Goal: Go to known website

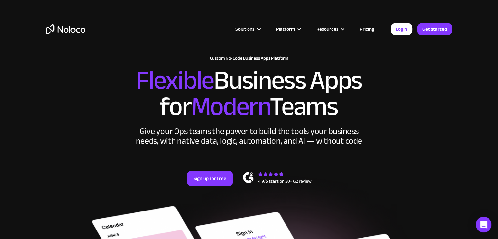
click at [405, 31] on link "Login" at bounding box center [402, 29] width 22 height 12
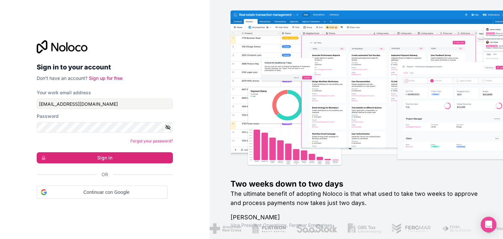
click at [128, 97] on div "Your work email address [EMAIL_ADDRESS][DOMAIN_NAME]" at bounding box center [105, 99] width 136 height 20
click at [128, 104] on input "[EMAIL_ADDRESS][DOMAIN_NAME]" at bounding box center [105, 104] width 136 height 10
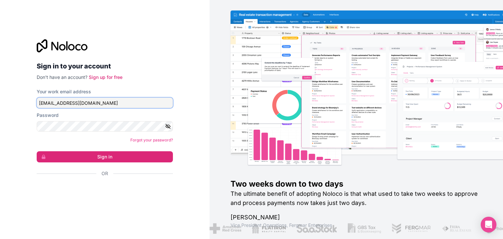
type input "[EMAIL_ADDRESS][DOMAIN_NAME]"
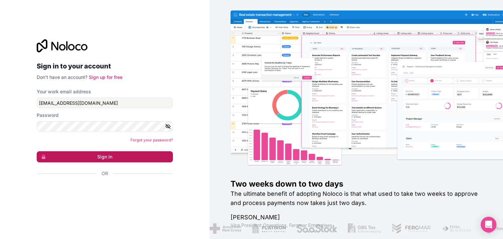
click at [99, 153] on button "Sign in" at bounding box center [105, 156] width 136 height 11
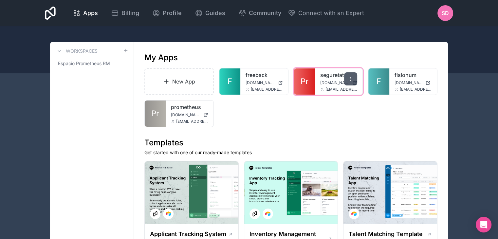
click at [350, 78] on icon at bounding box center [350, 78] width 5 height 5
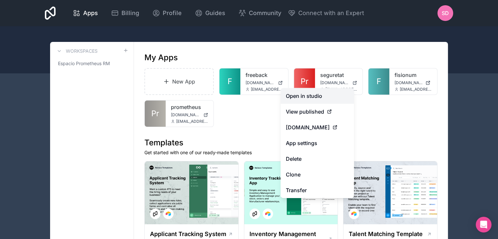
click at [330, 97] on link "Open in studio" at bounding box center [317, 96] width 73 height 16
